Goal: Task Accomplishment & Management: Manage account settings

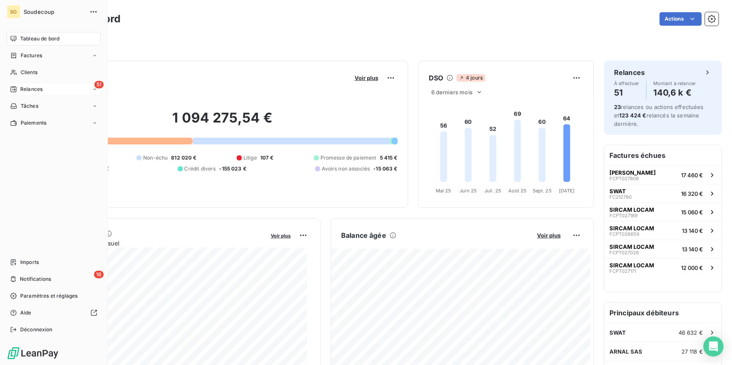
click at [21, 88] on span "Relances" at bounding box center [31, 90] width 22 height 8
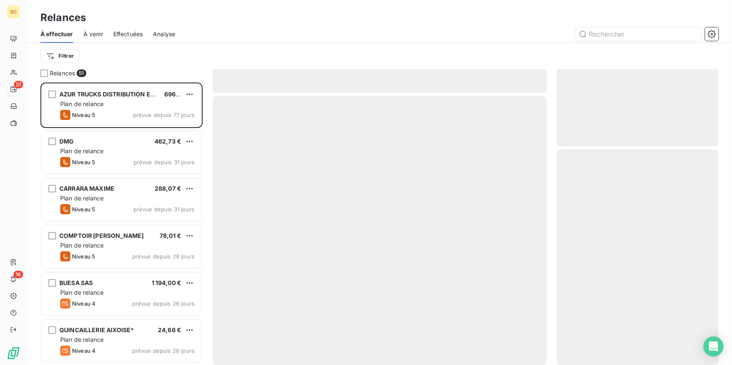
scroll to position [277, 156]
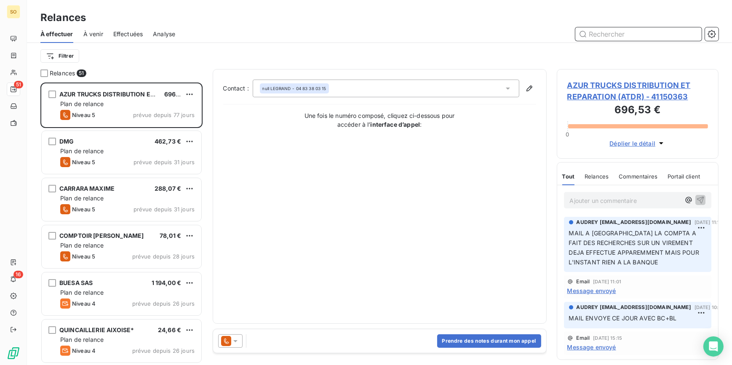
click at [619, 35] on input "text" at bounding box center [638, 33] width 126 height 13
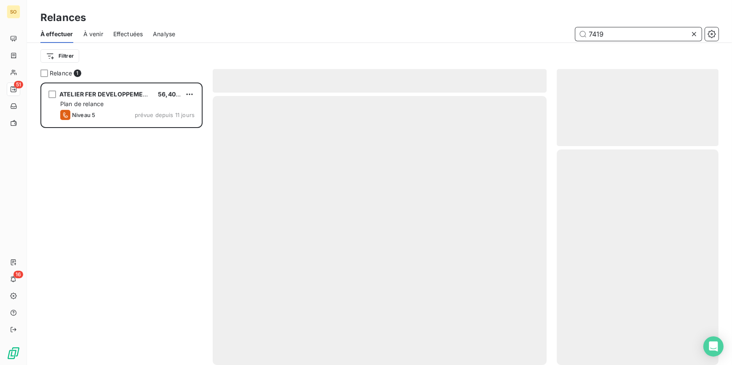
scroll to position [277, 156]
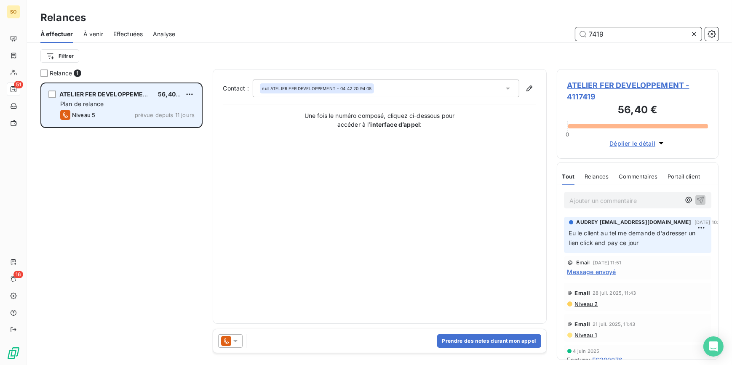
type input "7419"
click at [103, 95] on span "ATELIER FER DEVELOPPEMENT" at bounding box center [105, 94] width 92 height 7
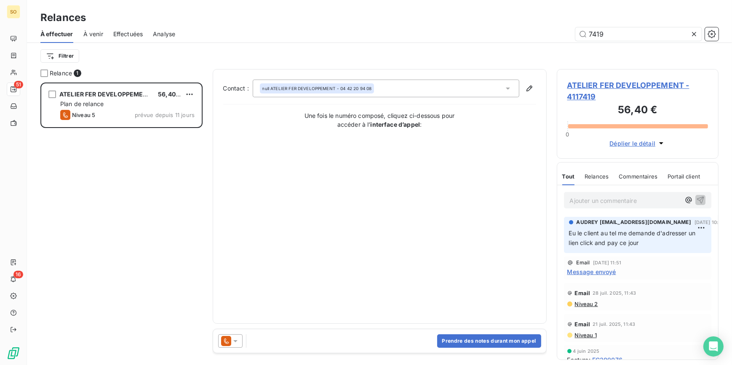
click at [582, 84] on span "ATELIER FER DEVELOPPEMENT - 4117419" at bounding box center [637, 91] width 141 height 23
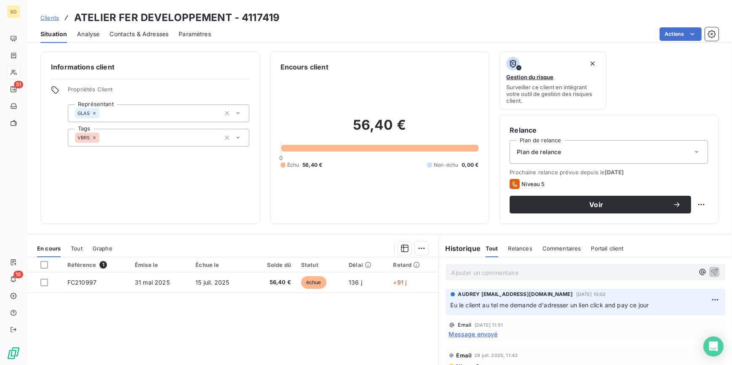
click at [129, 34] on span "Contacts & Adresses" at bounding box center [139, 34] width 59 height 8
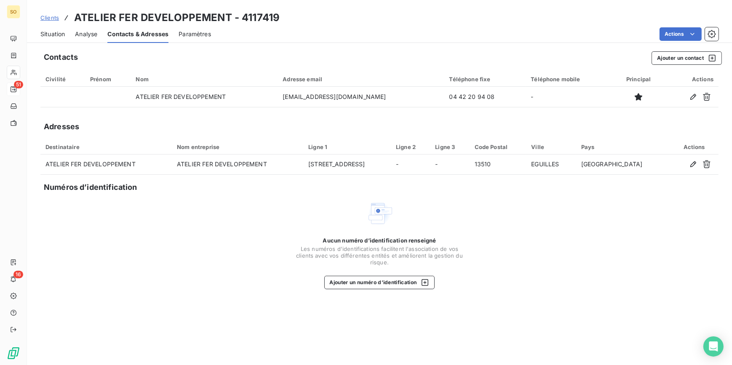
click at [47, 32] on span "Situation" at bounding box center [52, 34] width 24 height 8
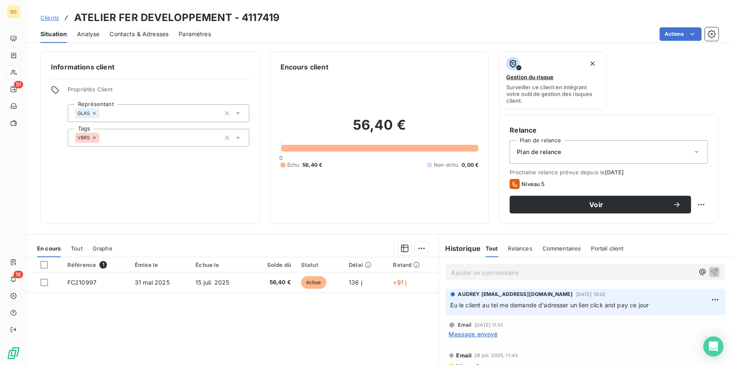
click at [51, 16] on span "Clients" at bounding box center [49, 17] width 19 height 7
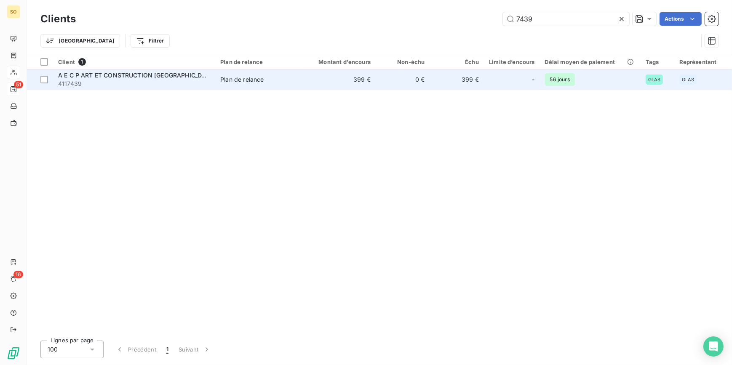
type input "7439"
click at [295, 79] on span "Plan de relance" at bounding box center [259, 79] width 78 height 8
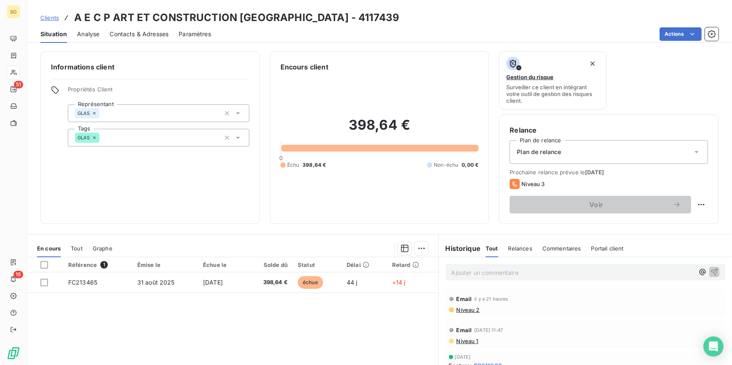
click at [43, 16] on span "Clients" at bounding box center [49, 17] width 19 height 7
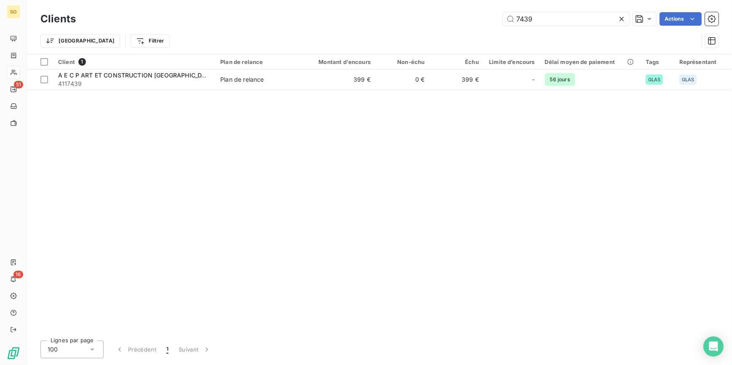
drag, startPoint x: 522, startPoint y: 17, endPoint x: 723, endPoint y: 28, distance: 200.4
click at [586, 18] on input "7439" at bounding box center [566, 18] width 126 height 13
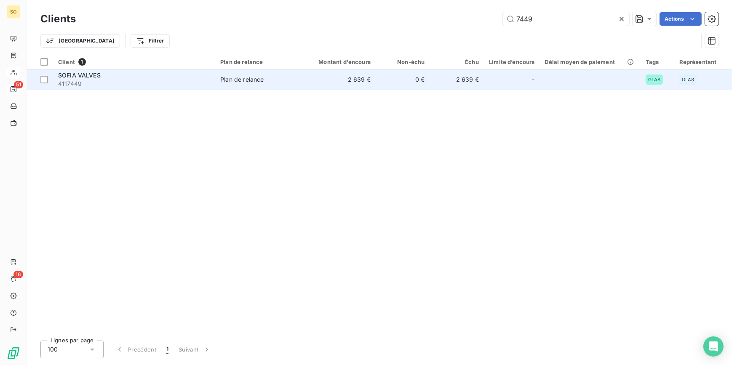
type input "7449"
click at [458, 73] on td "2 639 €" at bounding box center [457, 80] width 54 height 20
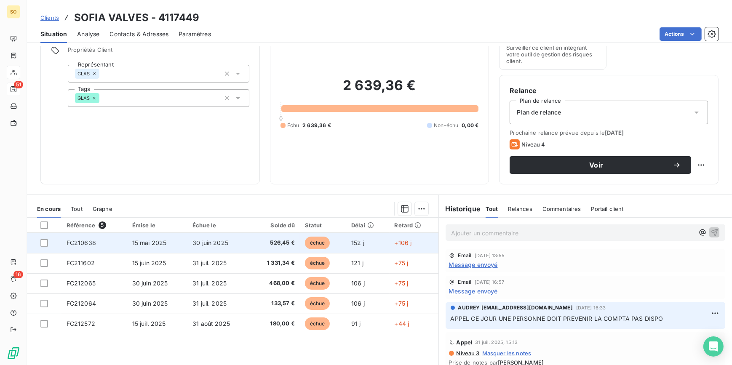
scroll to position [76, 0]
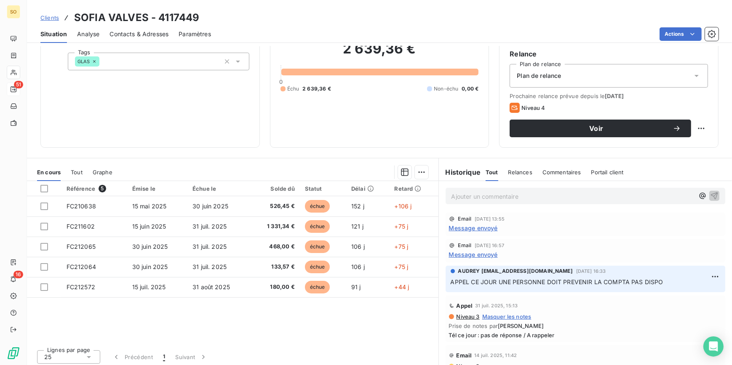
click at [143, 30] on span "Contacts & Adresses" at bounding box center [139, 34] width 59 height 8
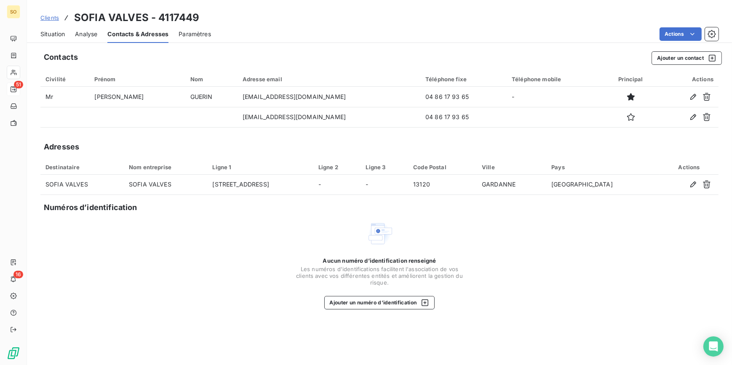
click at [58, 34] on span "Situation" at bounding box center [52, 34] width 24 height 8
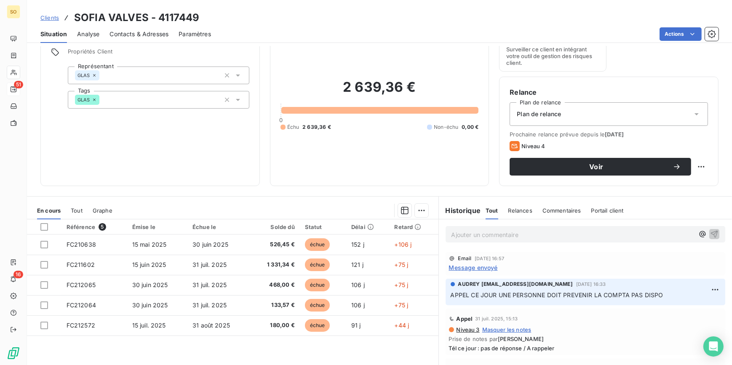
scroll to position [38, 0]
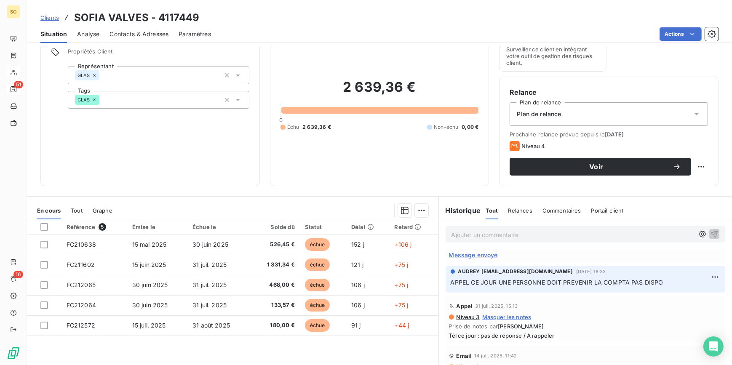
click at [503, 237] on p "Ajouter un commentaire ﻿" at bounding box center [573, 235] width 243 height 11
click at [710, 230] on icon "button" at bounding box center [714, 234] width 8 height 8
click at [50, 17] on span "Clients" at bounding box center [49, 17] width 19 height 7
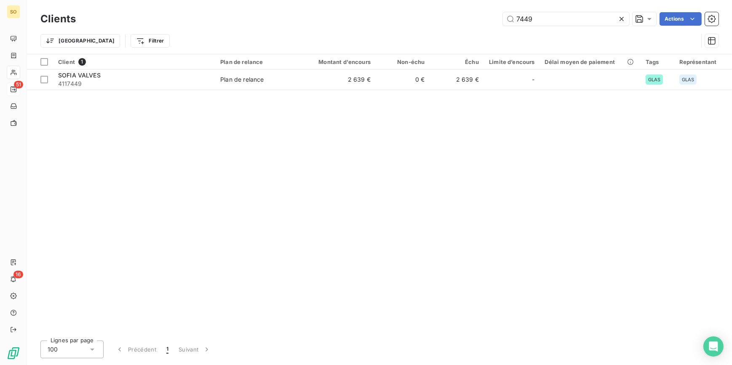
click at [619, 18] on icon at bounding box center [622, 19] width 8 height 8
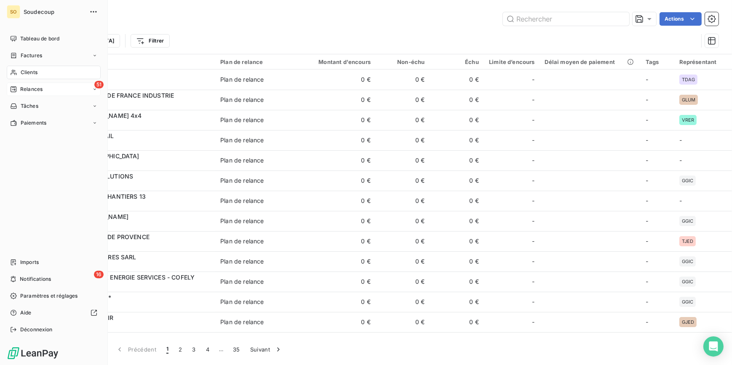
click at [29, 89] on span "Relances" at bounding box center [31, 90] width 22 height 8
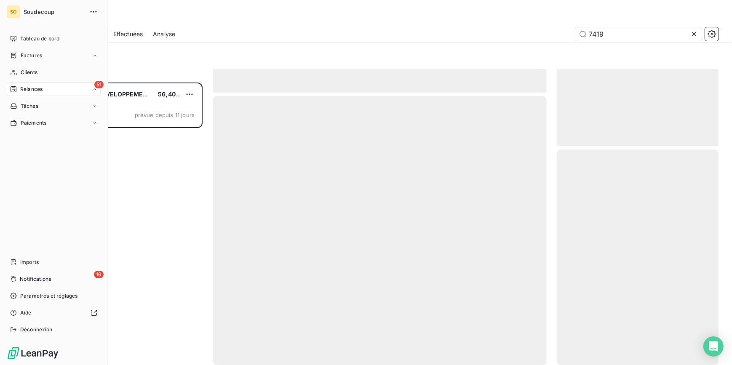
scroll to position [277, 156]
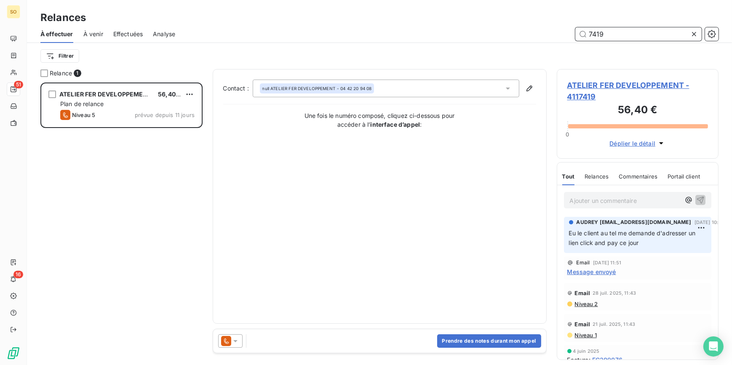
drag, startPoint x: 598, startPoint y: 35, endPoint x: 654, endPoint y: 30, distance: 56.7
click at [652, 31] on input "7419" at bounding box center [638, 33] width 126 height 13
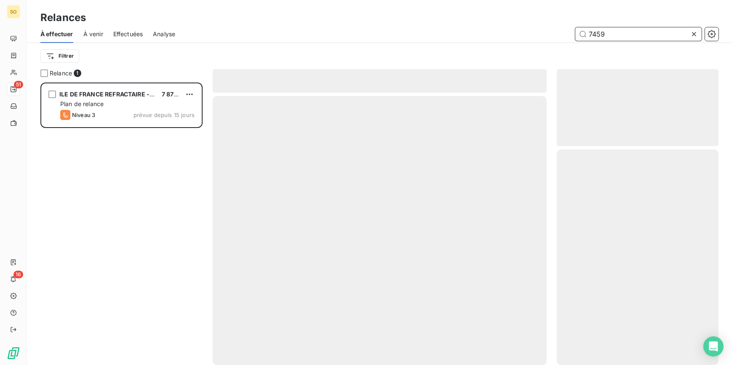
scroll to position [277, 156]
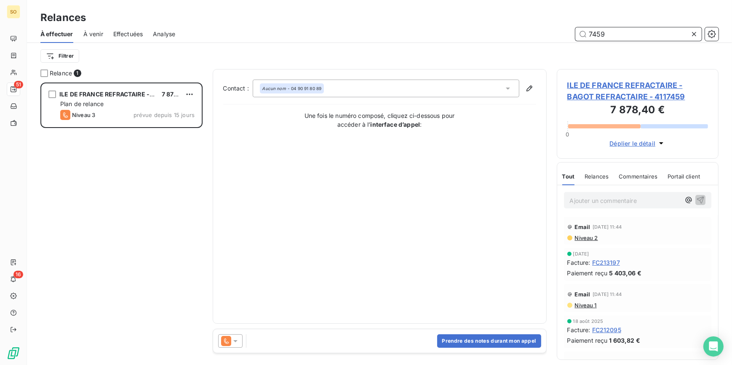
type input "7459"
click at [622, 86] on span "ILE DE FRANCE REFRACTAIRE - BAGOT REFRACTAIRE - 4117459" at bounding box center [637, 91] width 141 height 23
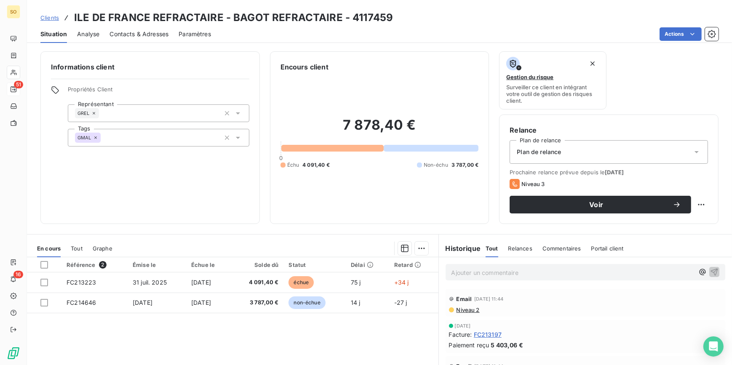
click at [148, 26] on div "Contacts & Adresses" at bounding box center [139, 34] width 59 height 18
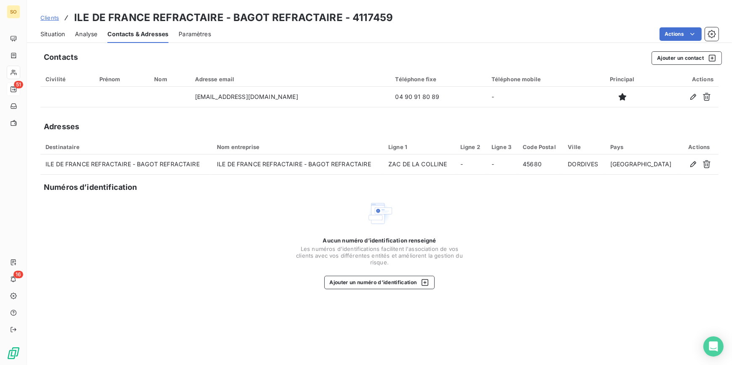
click at [45, 34] on span "Situation" at bounding box center [52, 34] width 24 height 8
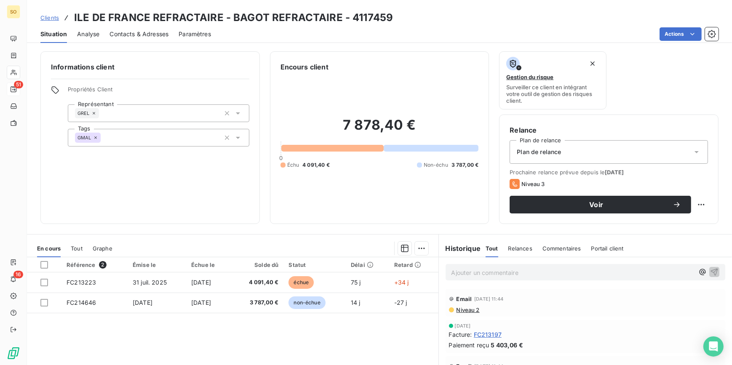
click at [147, 34] on span "Contacts & Adresses" at bounding box center [139, 34] width 59 height 8
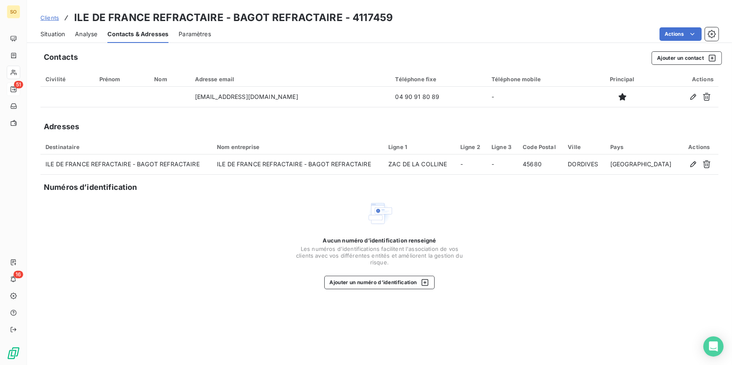
click at [55, 35] on span "Situation" at bounding box center [52, 34] width 24 height 8
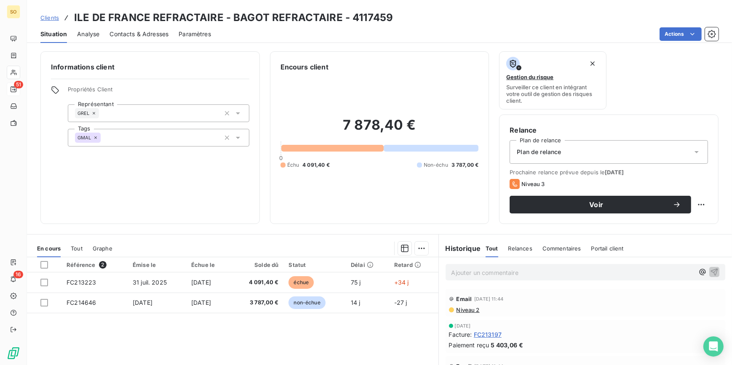
click at [466, 310] on span "Niveau 2" at bounding box center [468, 310] width 24 height 7
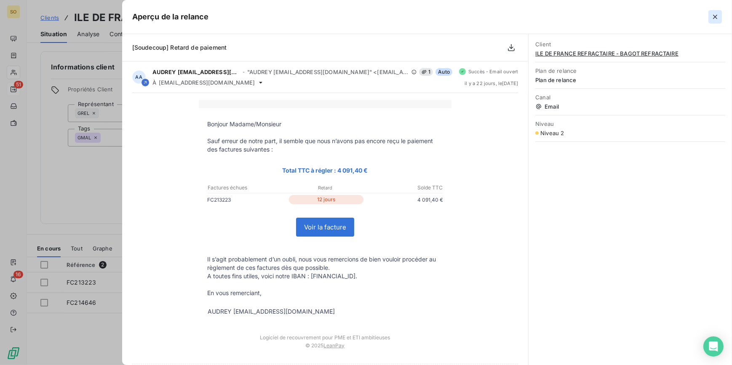
click at [713, 13] on icon "button" at bounding box center [715, 17] width 8 height 8
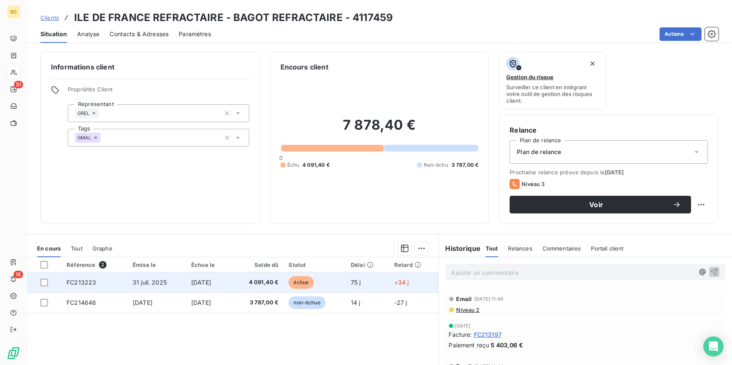
click at [310, 278] on span "échue" at bounding box center [301, 282] width 25 height 13
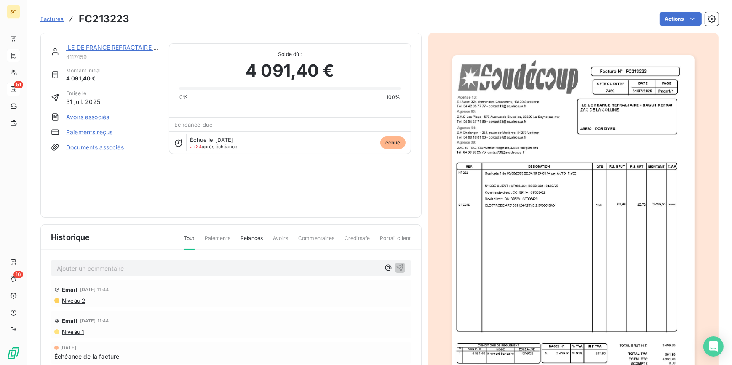
click at [510, 203] on img "button" at bounding box center [573, 226] width 242 height 343
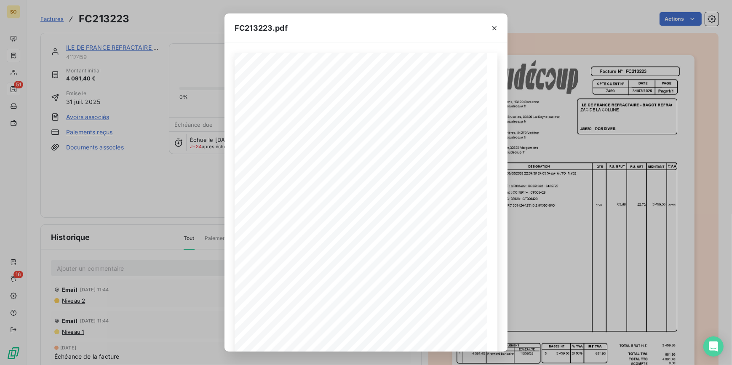
click at [652, 347] on div "FC213223.pdf REF. DESIGNATION QTE P.U. BRUT P.U. NET MONTANT T.V.A Agence 13: F…" at bounding box center [366, 182] width 732 height 365
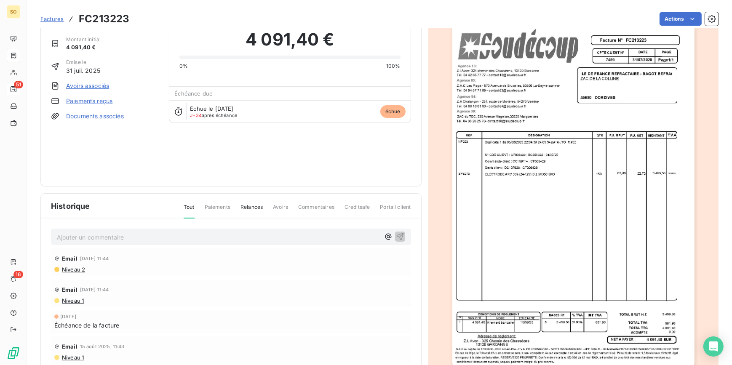
scroll to position [69, 0]
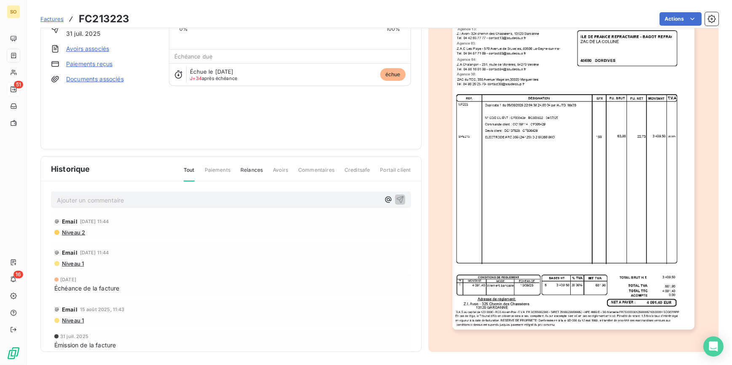
click at [525, 131] on img "button" at bounding box center [573, 158] width 242 height 343
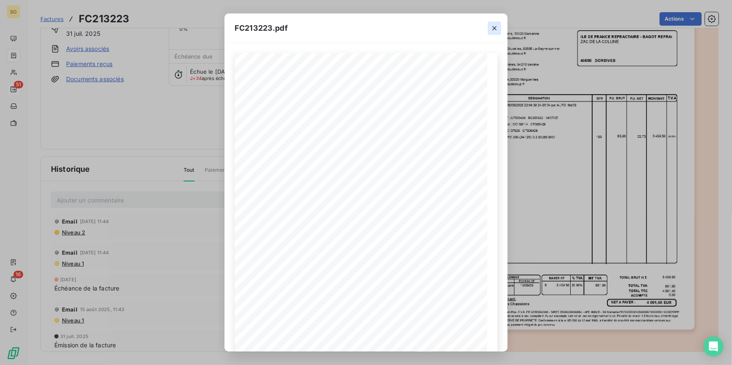
click at [496, 29] on icon "button" at bounding box center [494, 28] width 8 height 8
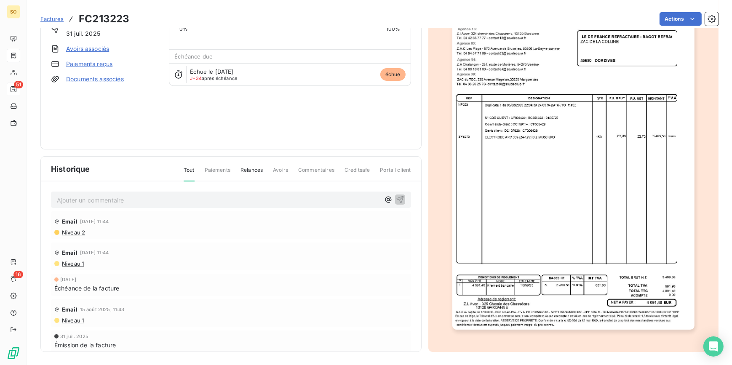
scroll to position [0, 0]
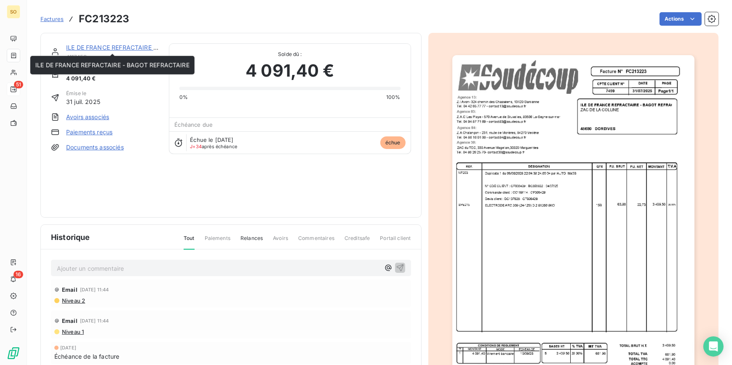
click at [126, 49] on link "ILE DE FRANCE REFRACTAIRE - BAGOT REFRACTAIRE" at bounding box center [143, 47] width 154 height 7
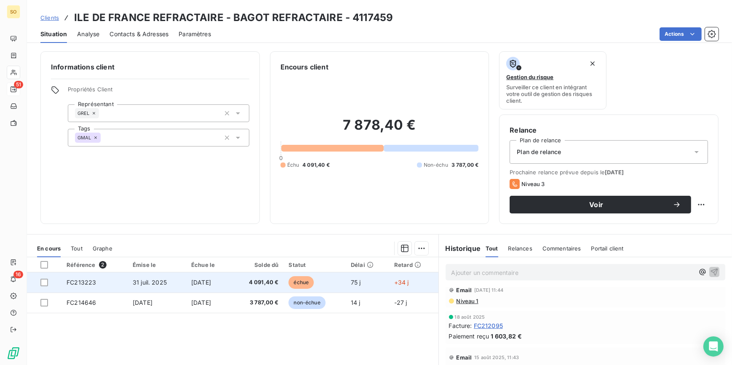
click at [314, 279] on span "échue" at bounding box center [301, 282] width 25 height 13
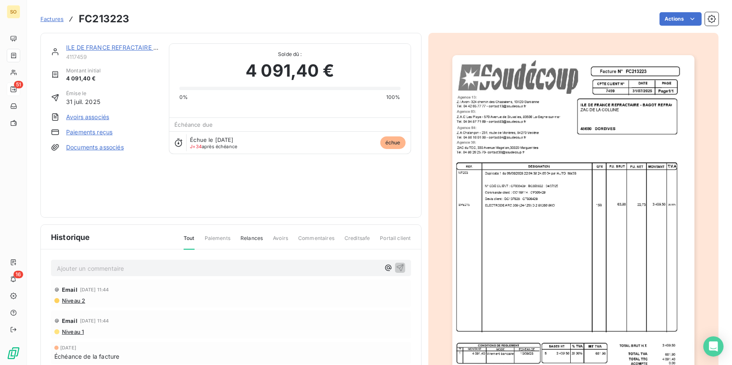
click at [551, 170] on img "button" at bounding box center [573, 226] width 242 height 343
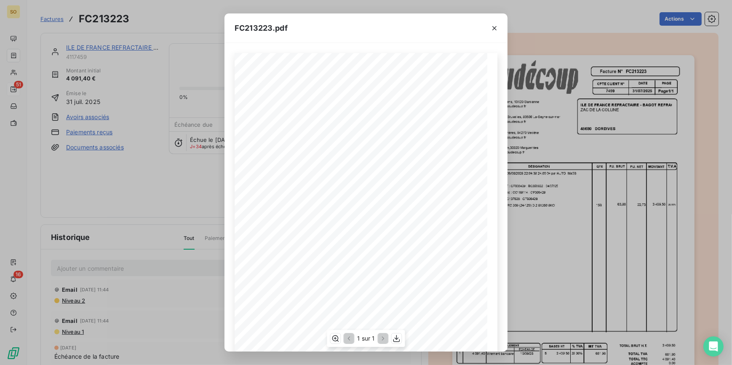
click at [320, 203] on span "Devis client : DC137628 : CF006429" at bounding box center [302, 202] width 56 height 3
click at [355, 209] on span at bounding box center [364, 208] width 212 height 3
click at [495, 27] on icon "button" at bounding box center [494, 28] width 8 height 8
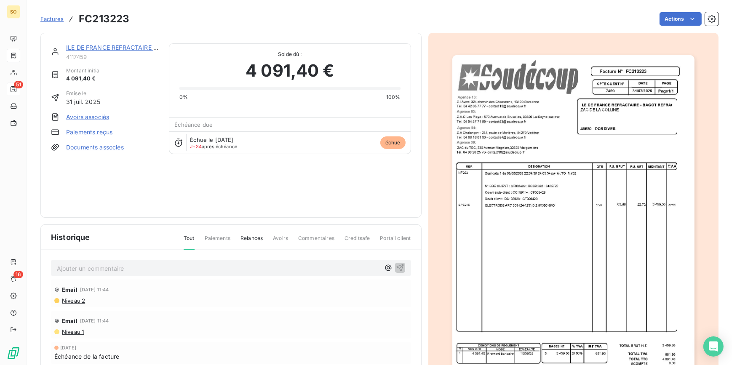
click at [112, 45] on link "ILE DE FRANCE REFRACTAIRE - BAGOT REFRACTAIRE" at bounding box center [143, 47] width 154 height 7
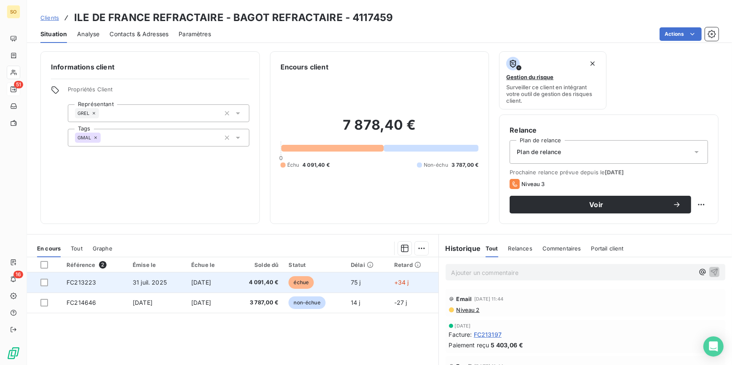
click at [211, 282] on span "[DATE]" at bounding box center [201, 282] width 20 height 7
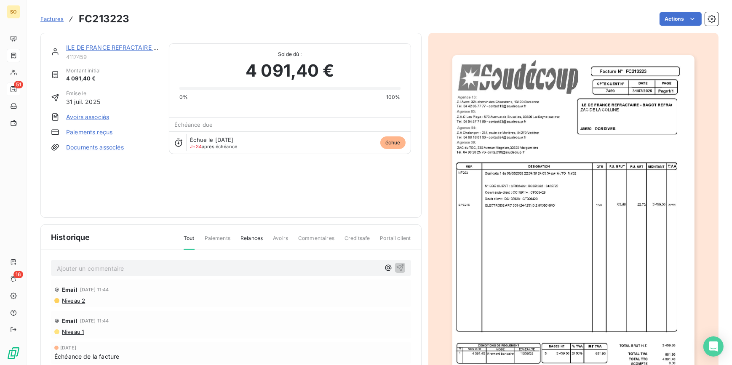
click at [527, 191] on img "button" at bounding box center [573, 226] width 242 height 343
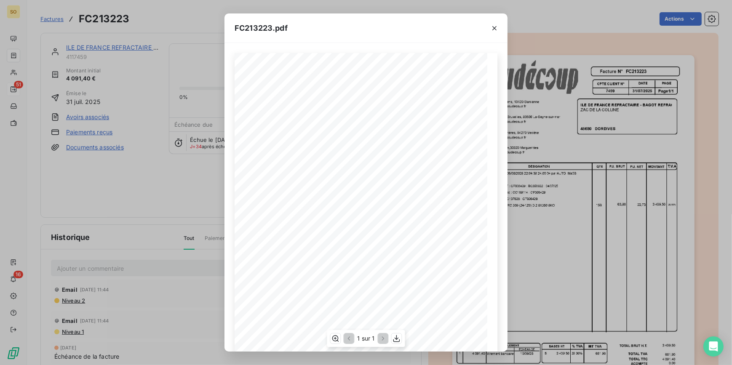
scroll to position [38, 0]
click at [494, 27] on icon "button" at bounding box center [494, 28] width 4 height 4
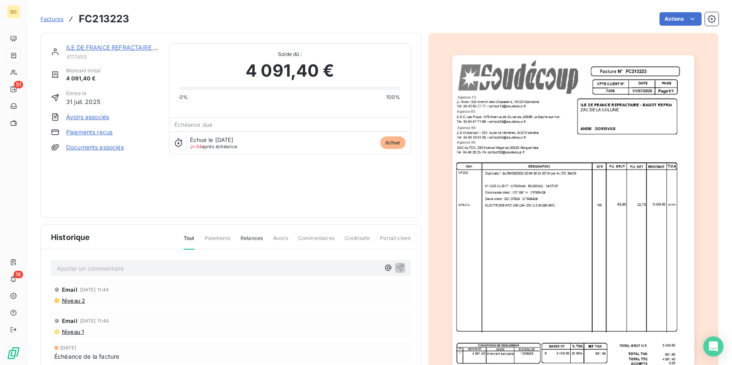
click at [546, 230] on img "button" at bounding box center [573, 226] width 242 height 343
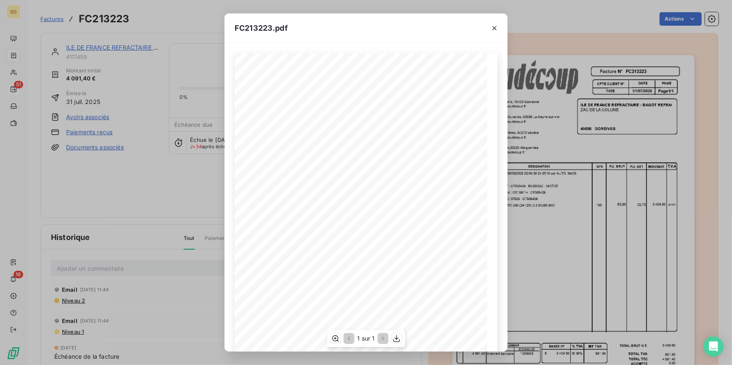
click at [317, 202] on span "Devis client : DC137628 : CF006429" at bounding box center [302, 202] width 56 height 3
click at [319, 197] on span "Commande client : CC169114 : CF006429" at bounding box center [306, 196] width 64 height 3
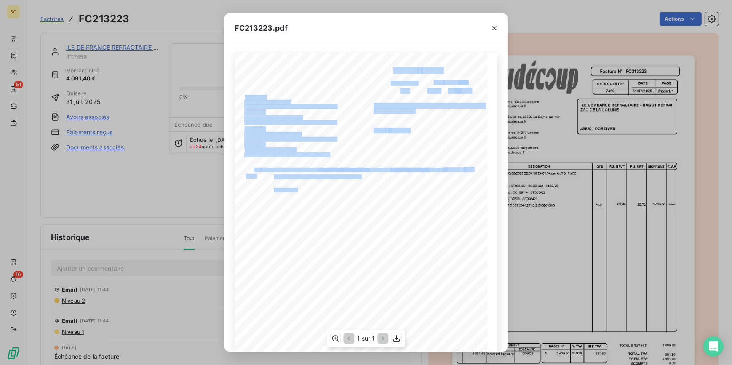
click at [326, 186] on div "REF. DESIGNATION QTE P.U. BRUT P.U. NET MONTANT T.V.A Agence 13: Facture N° FC2…" at bounding box center [366, 232] width 263 height 358
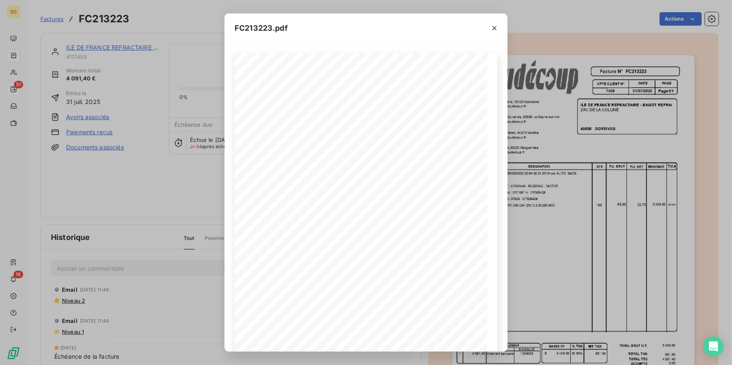
click at [407, 29] on div "FC213223.pdf" at bounding box center [366, 27] width 283 height 29
click at [495, 25] on icon "button" at bounding box center [494, 28] width 8 height 8
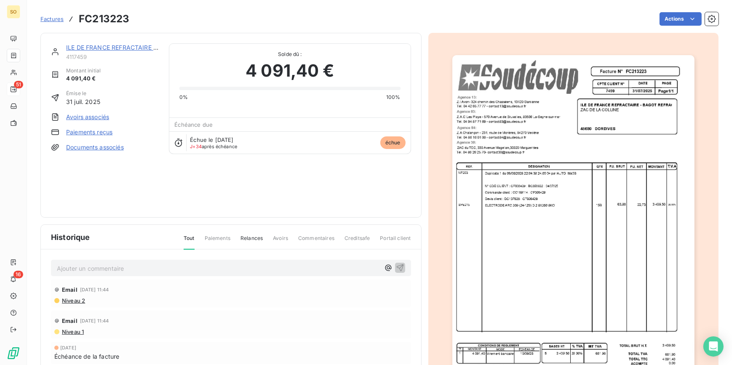
click at [123, 48] on link "ILE DE FRANCE REFRACTAIRE - BAGOT REFRACTAIRE" at bounding box center [143, 47] width 154 height 7
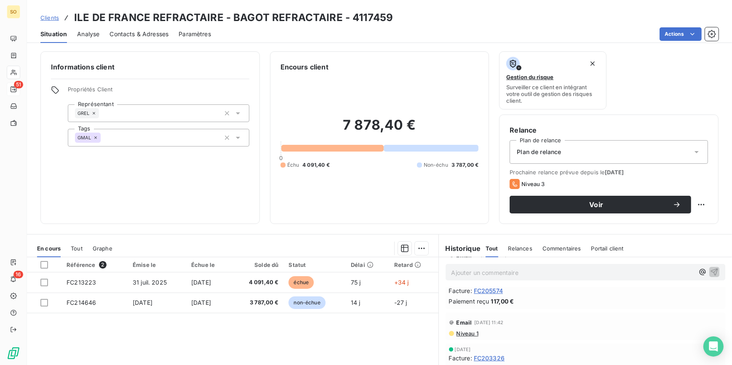
scroll to position [306, 0]
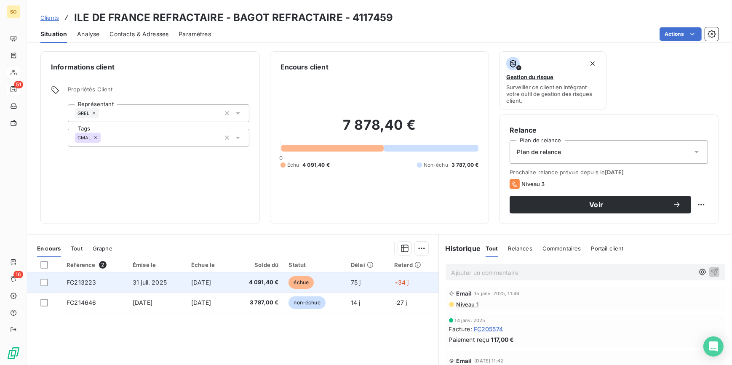
click at [313, 281] on span "échue" at bounding box center [301, 282] width 25 height 13
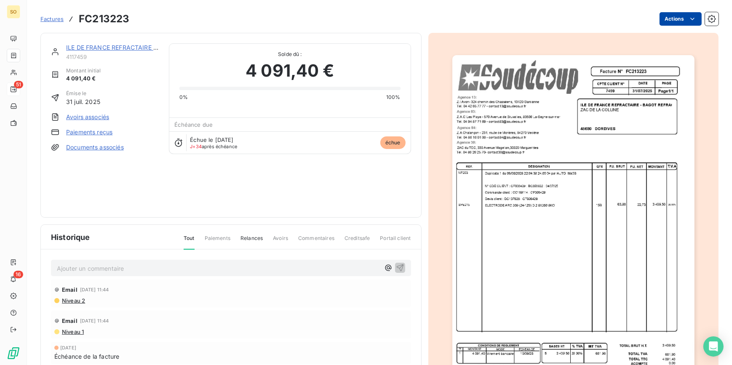
click at [673, 15] on html "SO 51 16 Factures FC213223 Actions ILE DE FRANCE REFRACTAIRE - BAGOT REFRACTAIR…" at bounding box center [366, 182] width 732 height 365
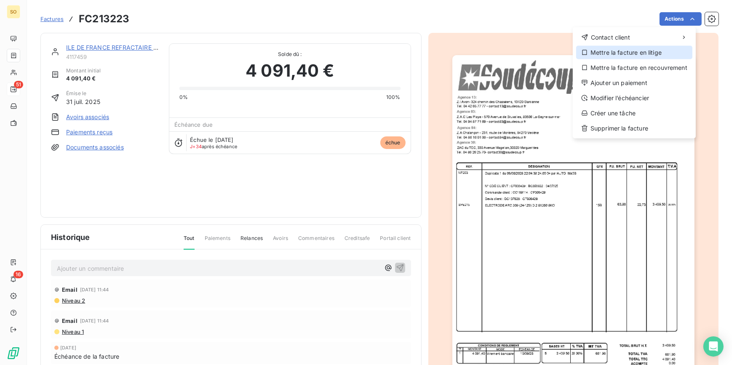
click at [609, 48] on div "Mettre la facture en litige" at bounding box center [634, 52] width 116 height 13
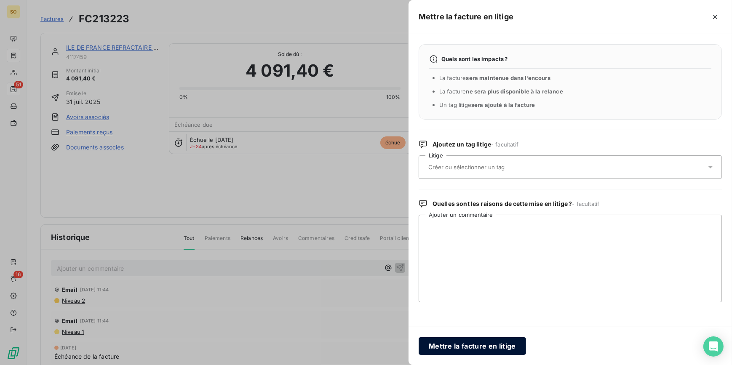
click at [470, 346] on button "Mettre la facture en litige" at bounding box center [472, 346] width 107 height 18
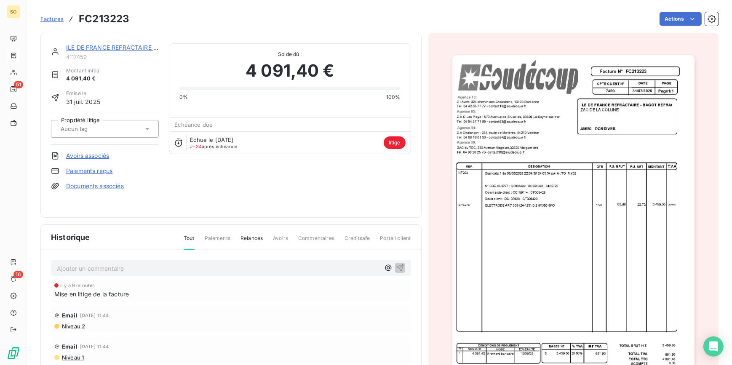
click at [113, 45] on link "ILE DE FRANCE REFRACTAIRE - BAGOT REFRACTAIRE" at bounding box center [143, 47] width 154 height 7
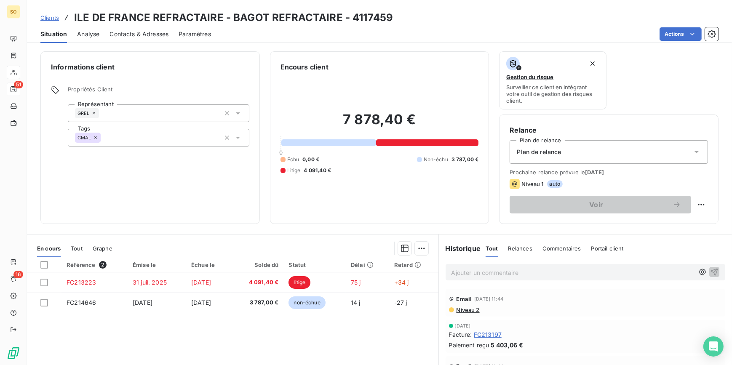
click at [50, 17] on span "Clients" at bounding box center [49, 17] width 19 height 7
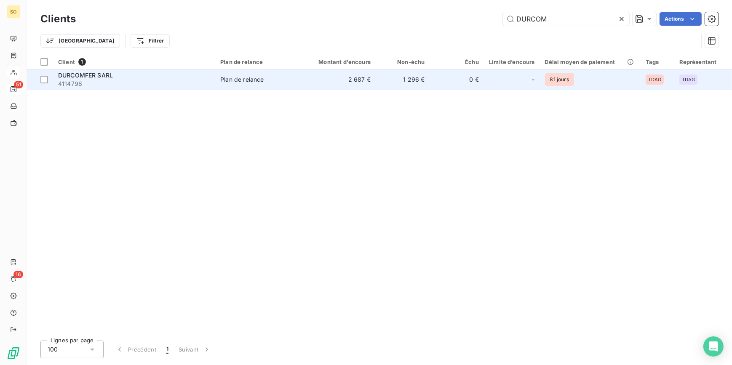
type input "DURCOM"
click at [292, 87] on td "Plan de relance" at bounding box center [259, 80] width 88 height 20
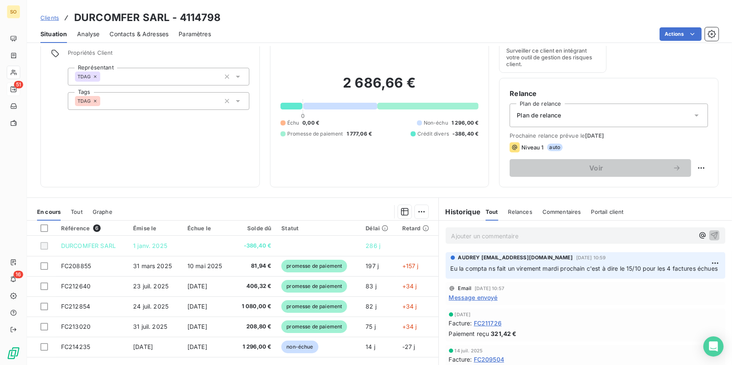
scroll to position [76, 0]
